Goal: Check status

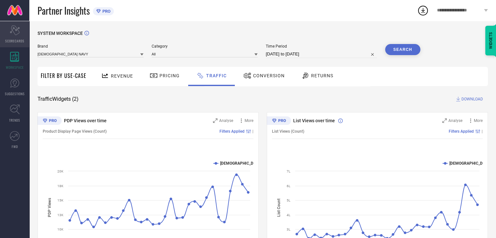
click at [17, 37] on div "Scorecard SCORECARDS" at bounding box center [14, 34] width 29 height 26
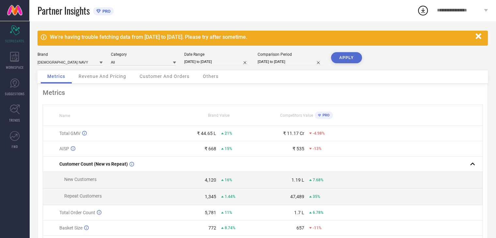
click at [224, 63] on input "[DATE] to [DATE]" at bounding box center [216, 61] width 65 height 7
select select "7"
select select "2025"
select select "8"
select select "2025"
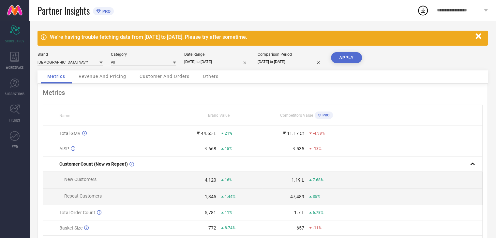
click at [409, 62] on div "Brand [DEMOGRAPHIC_DATA] NAVY Category All Date Range [DATE] to [DATE] Comparis…" at bounding box center [263, 61] width 451 height 18
click at [213, 63] on input "[DATE] to [DATE]" at bounding box center [216, 61] width 65 height 7
select select "7"
select select "2025"
select select "8"
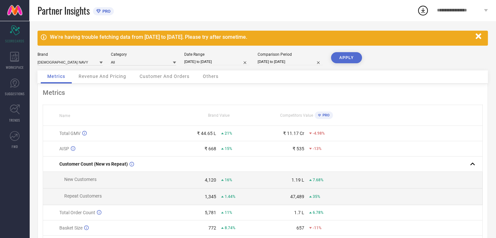
select select "2025"
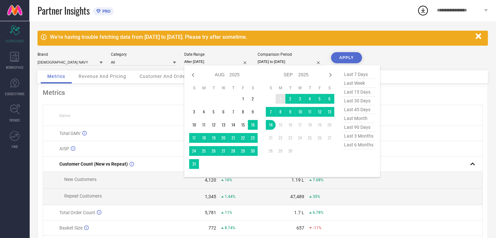
click at [280, 97] on td "1" at bounding box center [281, 99] width 10 height 10
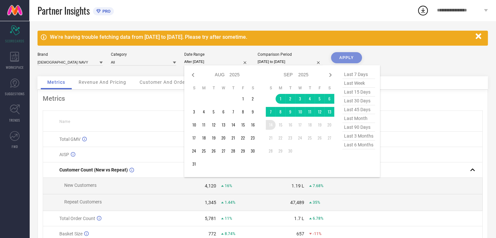
type input "[DATE] to [DATE]"
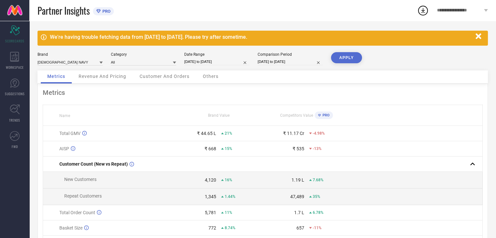
click at [270, 60] on input "[DATE] to [DATE]" at bounding box center [290, 61] width 65 height 7
select select "7"
select select "2024"
select select "8"
select select "2024"
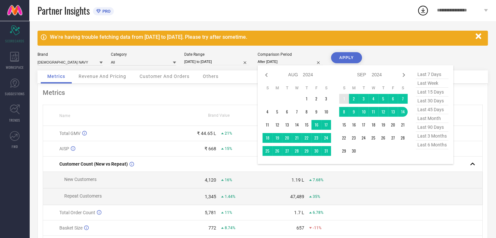
click at [344, 97] on td "1" at bounding box center [344, 99] width 10 height 10
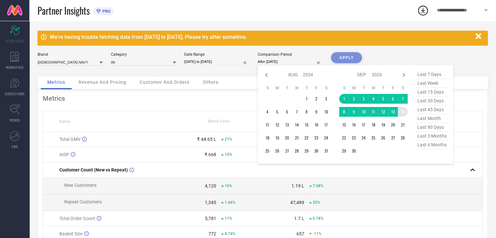
type input "[DATE] to [DATE]"
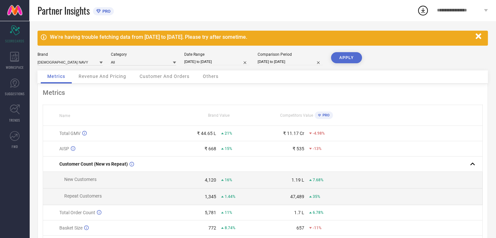
click at [349, 58] on button "APPLY" at bounding box center [346, 57] width 31 height 11
click at [224, 64] on input "[DATE] to [DATE]" at bounding box center [216, 61] width 65 height 7
select select "8"
select select "2025"
select select "9"
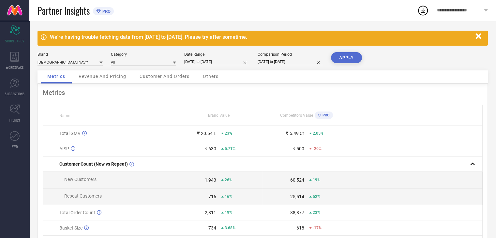
select select "2025"
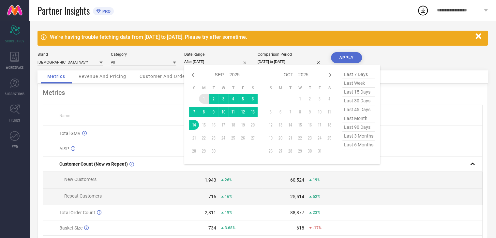
click at [203, 97] on td "1" at bounding box center [204, 99] width 10 height 10
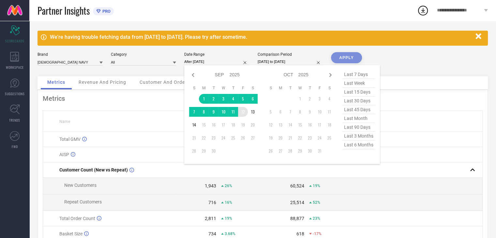
type input "[DATE] to [DATE]"
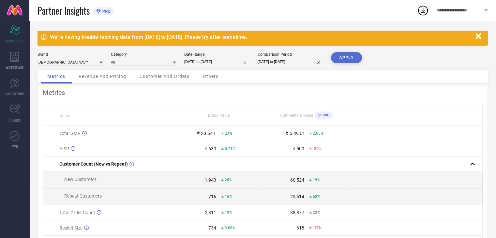
click at [345, 61] on button "APPLY" at bounding box center [346, 57] width 31 height 11
click at [288, 63] on input "[DATE] to [DATE]" at bounding box center [290, 61] width 65 height 7
select select "8"
select select "2024"
select select "9"
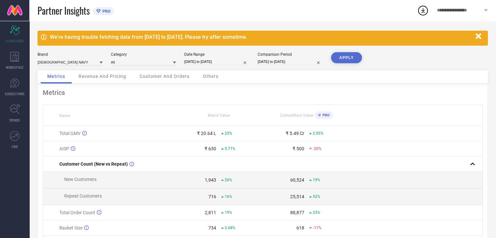
select select "2024"
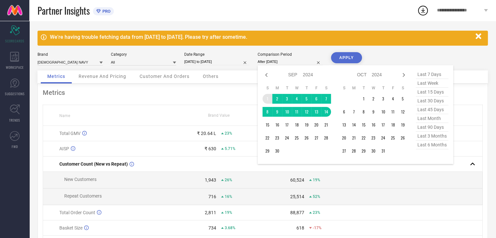
click at [268, 99] on td "1" at bounding box center [268, 99] width 10 height 10
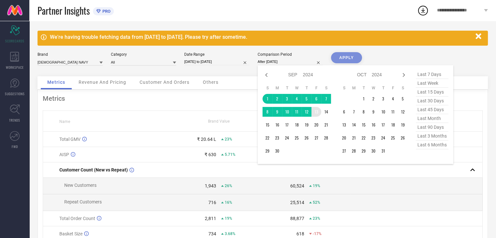
type input "[DATE] to [DATE]"
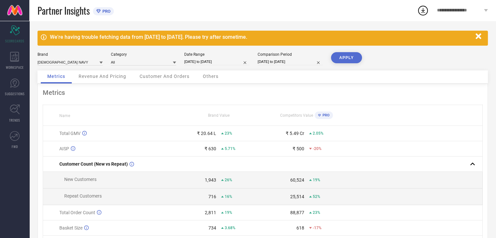
click at [349, 55] on button "APPLY" at bounding box center [346, 57] width 31 height 11
